Goal: Task Accomplishment & Management: Use online tool/utility

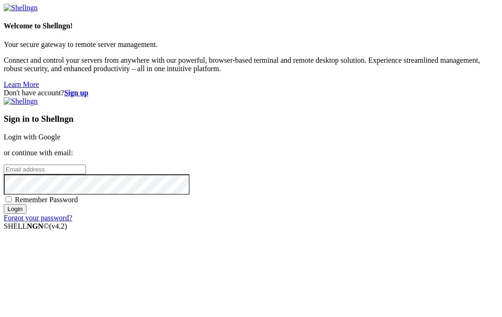
click at [289, 97] on div "Sign in to Shellngn Login with Google or continue with email: Remember Password…" at bounding box center [251, 159] width 494 height 125
click at [60, 133] on link "Login with Google" at bounding box center [32, 137] width 57 height 8
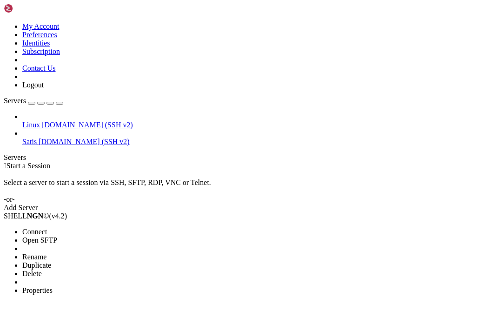
click at [36, 236] on span "Open SFTP" at bounding box center [39, 240] width 35 height 8
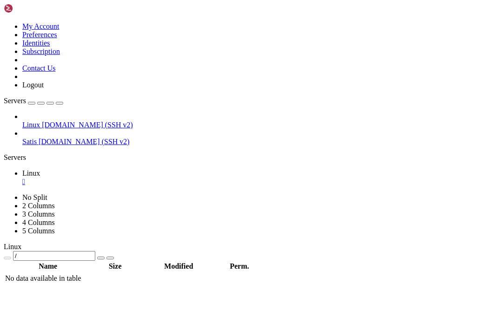
click at [91, 261] on th "Name" at bounding box center [48, 265] width 86 height 9
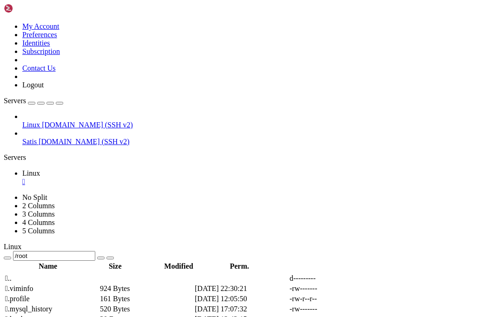
scroll to position [129, 0]
type input "/root/Website"
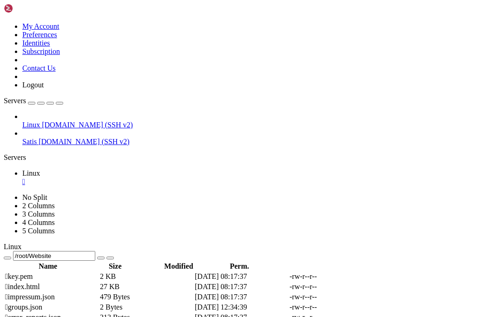
scroll to position [466, 0]
click at [384, 266] on link at bounding box center [384, 266] width 0 height 0
